Goal: Task Accomplishment & Management: Complete application form

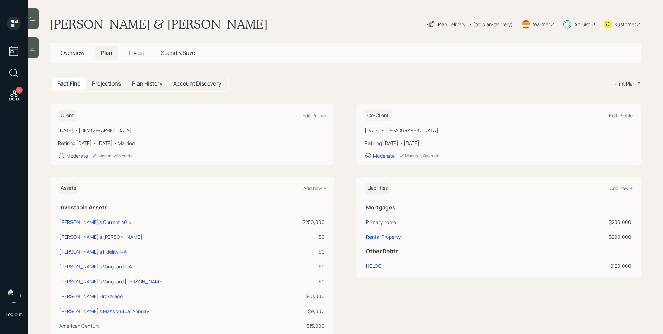
click at [135, 51] on span "Invest" at bounding box center [137, 53] width 16 height 8
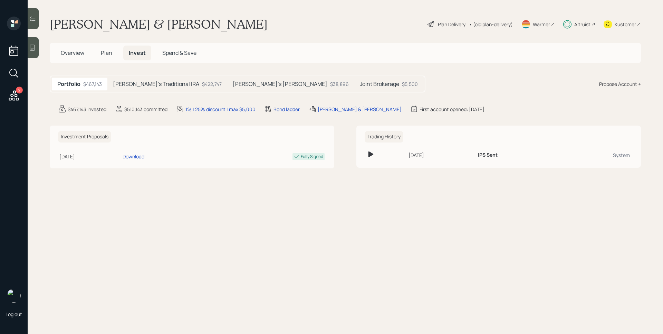
click at [440, 23] on div "Plan Delivery" at bounding box center [452, 24] width 28 height 7
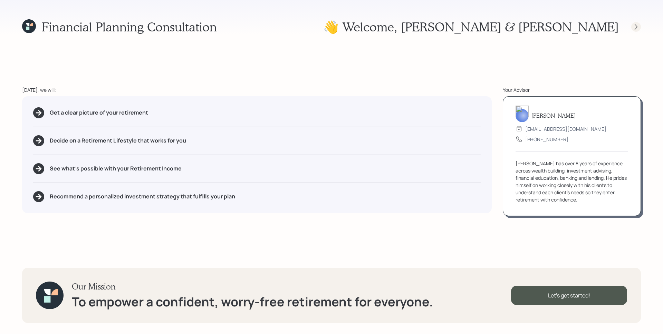
click at [638, 28] on icon at bounding box center [635, 26] width 7 height 7
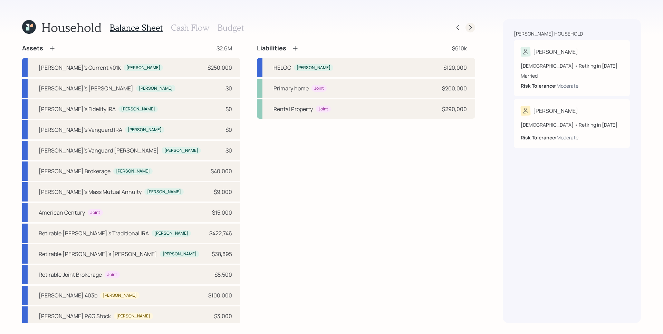
click at [472, 28] on icon at bounding box center [470, 27] width 7 height 7
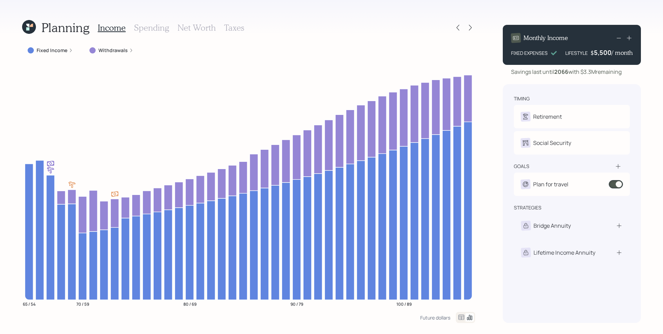
click at [69, 49] on icon at bounding box center [71, 50] width 4 height 4
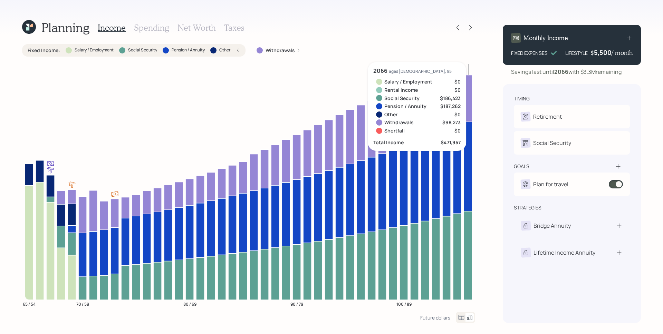
click at [468, 148] on icon at bounding box center [467, 166] width 8 height 89
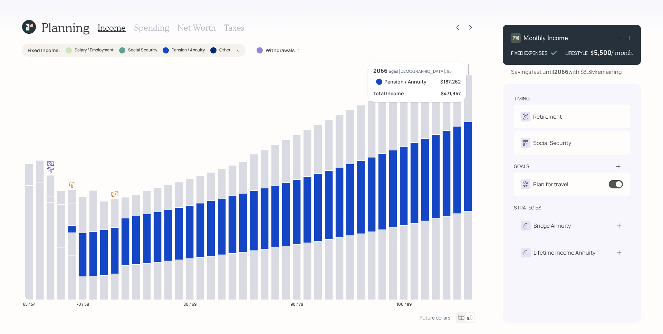
click at [468, 148] on icon at bounding box center [467, 166] width 8 height 89
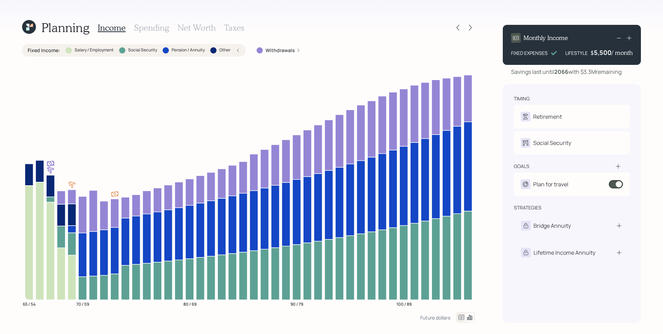
click at [482, 145] on div "Planning Income Spending Net Worth Taxes Fixed Income : Salary / Employment Soc…" at bounding box center [331, 167] width 663 height 334
click at [156, 29] on h3 "Spending" at bounding box center [151, 28] width 35 height 10
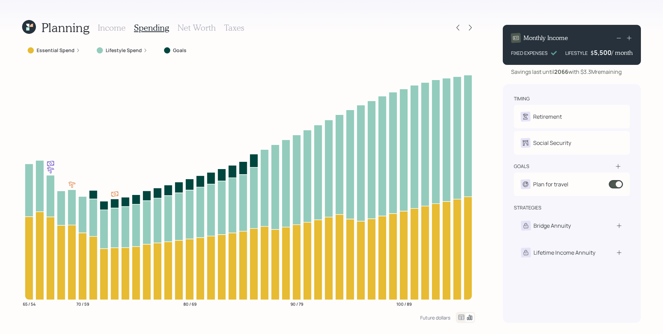
click at [137, 52] on label "Lifestyle Spend" at bounding box center [124, 50] width 36 height 7
